Goal: Information Seeking & Learning: Learn about a topic

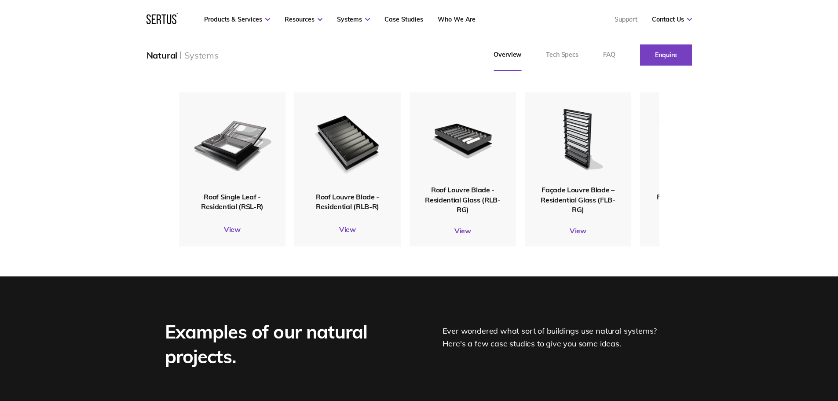
scroll to position [1099, 0]
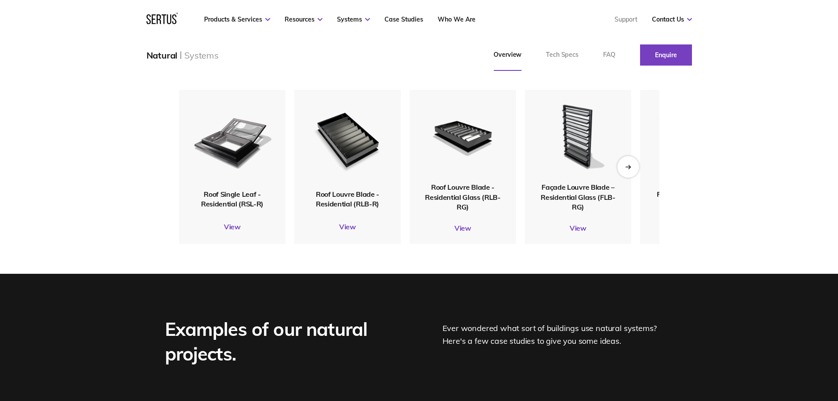
click at [627, 169] on icon "Next slide" at bounding box center [628, 166] width 6 height 5
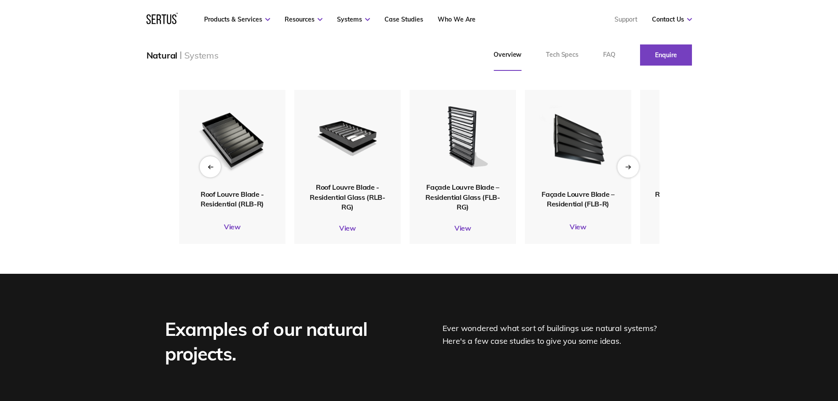
click at [629, 169] on icon "Next slide" at bounding box center [628, 166] width 6 height 5
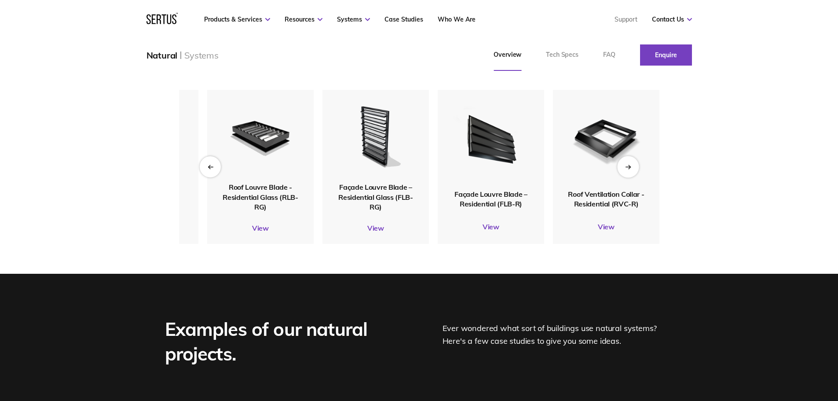
click at [629, 169] on icon "Next slide" at bounding box center [628, 166] width 6 height 5
click at [370, 182] on img at bounding box center [375, 136] width 85 height 94
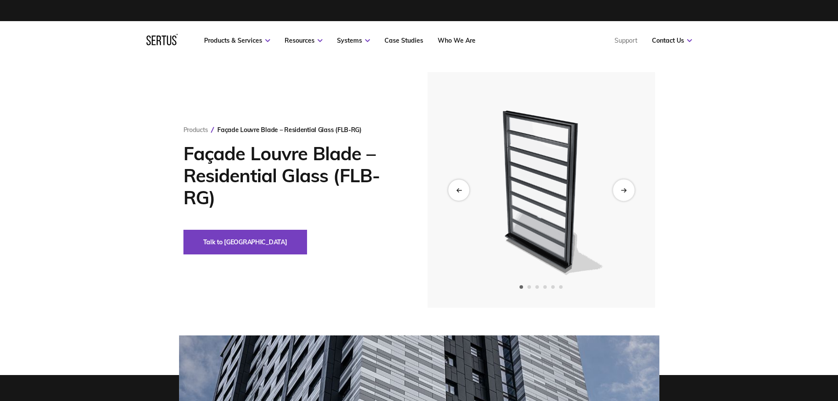
click at [623, 198] on div "Next slide" at bounding box center [624, 190] width 22 height 22
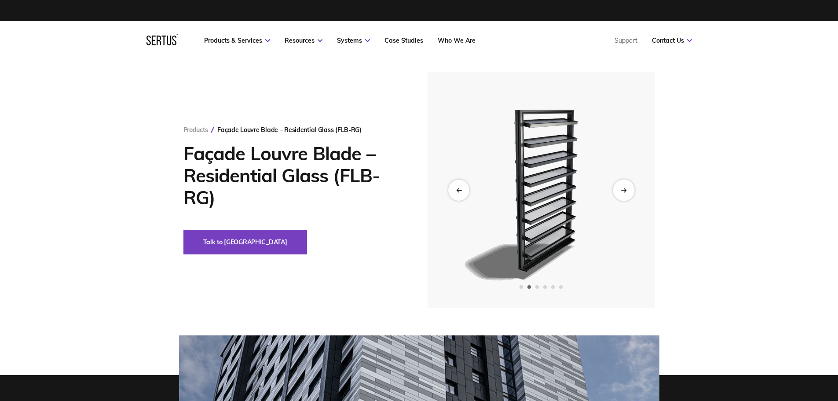
click at [622, 193] on div "Next slide" at bounding box center [624, 190] width 22 height 22
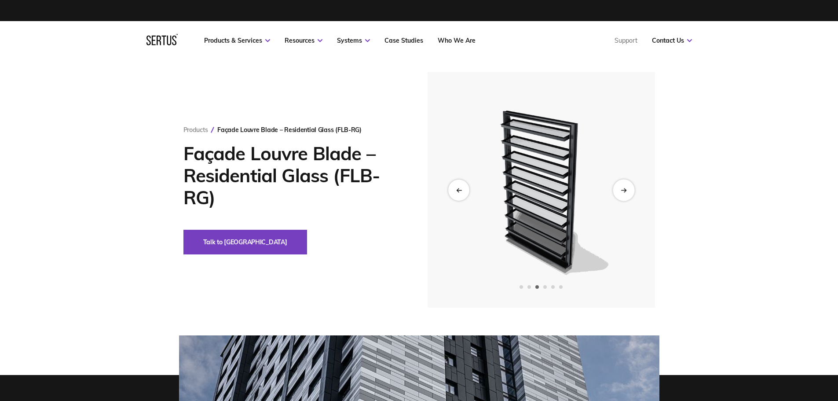
click at [622, 193] on div "Next slide" at bounding box center [624, 190] width 22 height 22
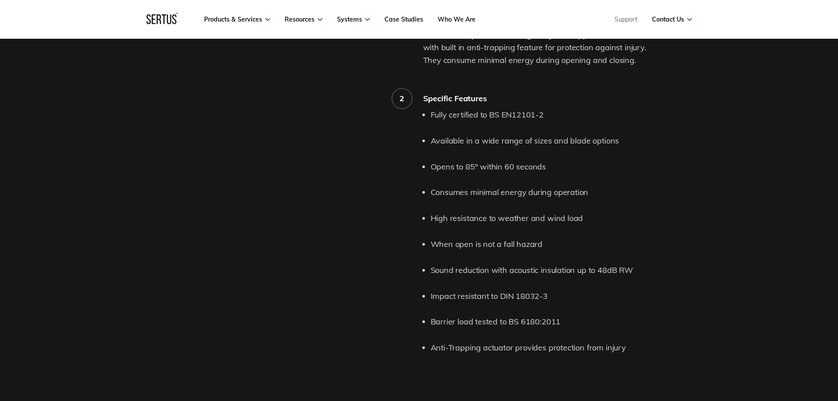
scroll to position [1099, 0]
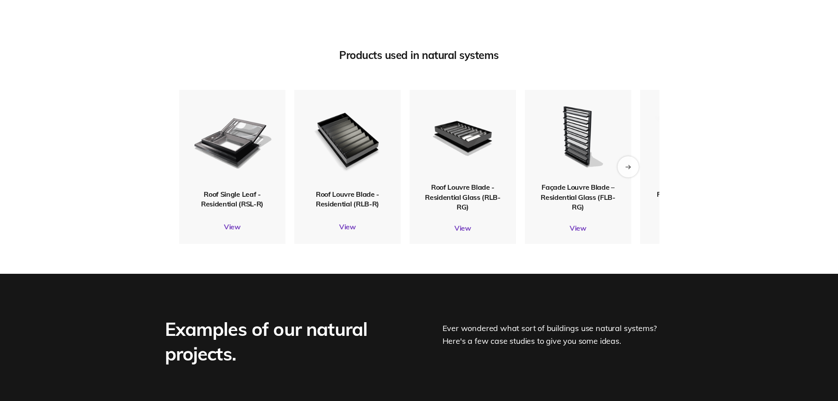
scroll to position [1132, 0]
